Goal: Find specific page/section: Find specific page/section

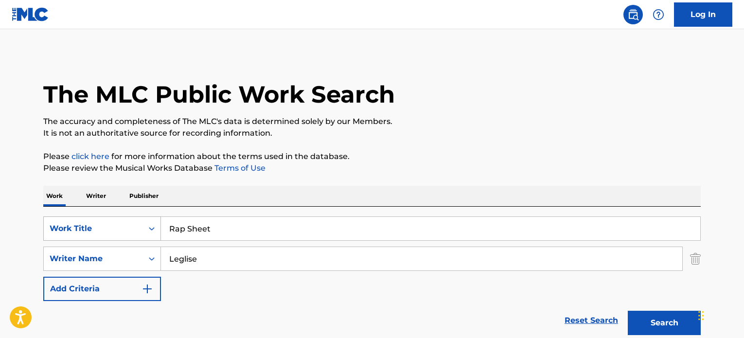
click at [0, 22] on html "Accessibility Screen-Reader Guide, Feedback, and Issue Reporting | New window C…" at bounding box center [372, 169] width 744 height 338
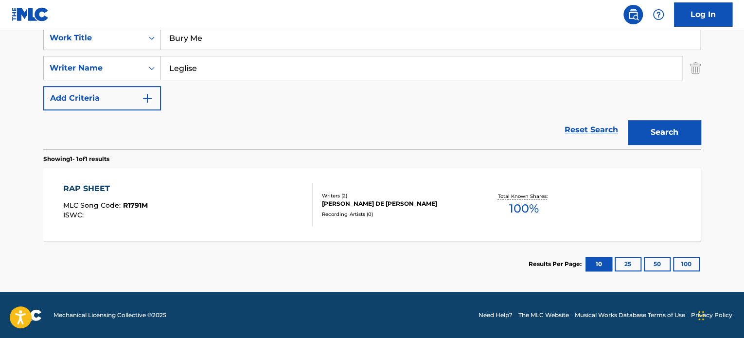
type input "Bury Me"
click at [318, 61] on input "Leglise" at bounding box center [421, 67] width 521 height 23
type input "egert"
click at [628, 120] on button "Search" at bounding box center [664, 132] width 73 height 24
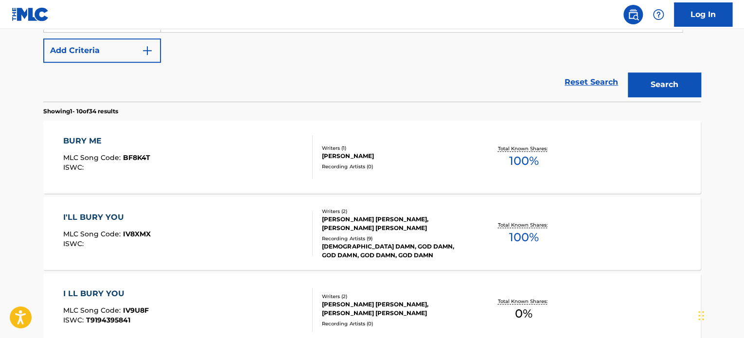
scroll to position [239, 0]
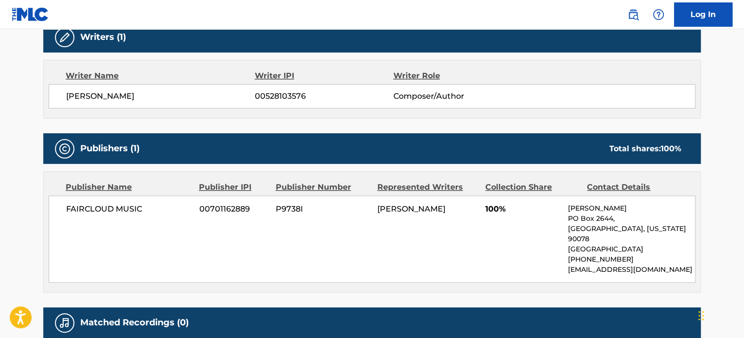
scroll to position [357, 0]
